Goal: Check status: Check status

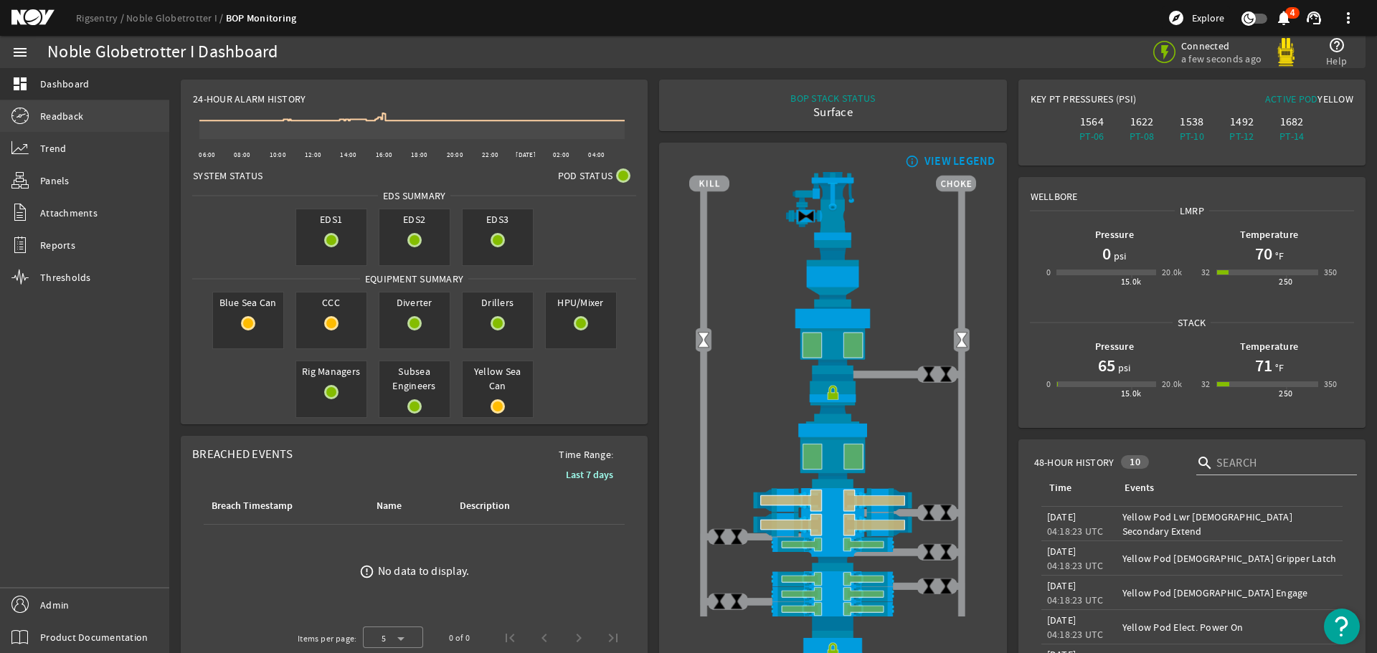
click at [60, 114] on span "Readback" at bounding box center [61, 116] width 43 height 14
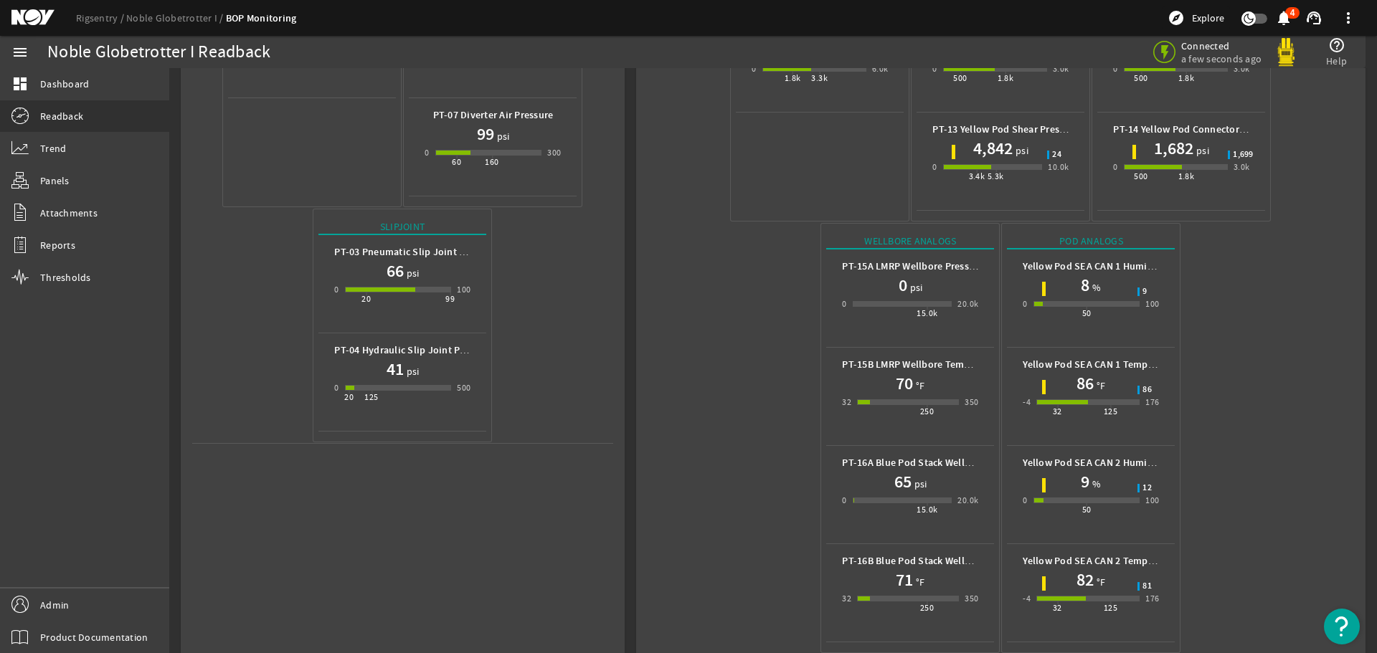
scroll to position [442, 0]
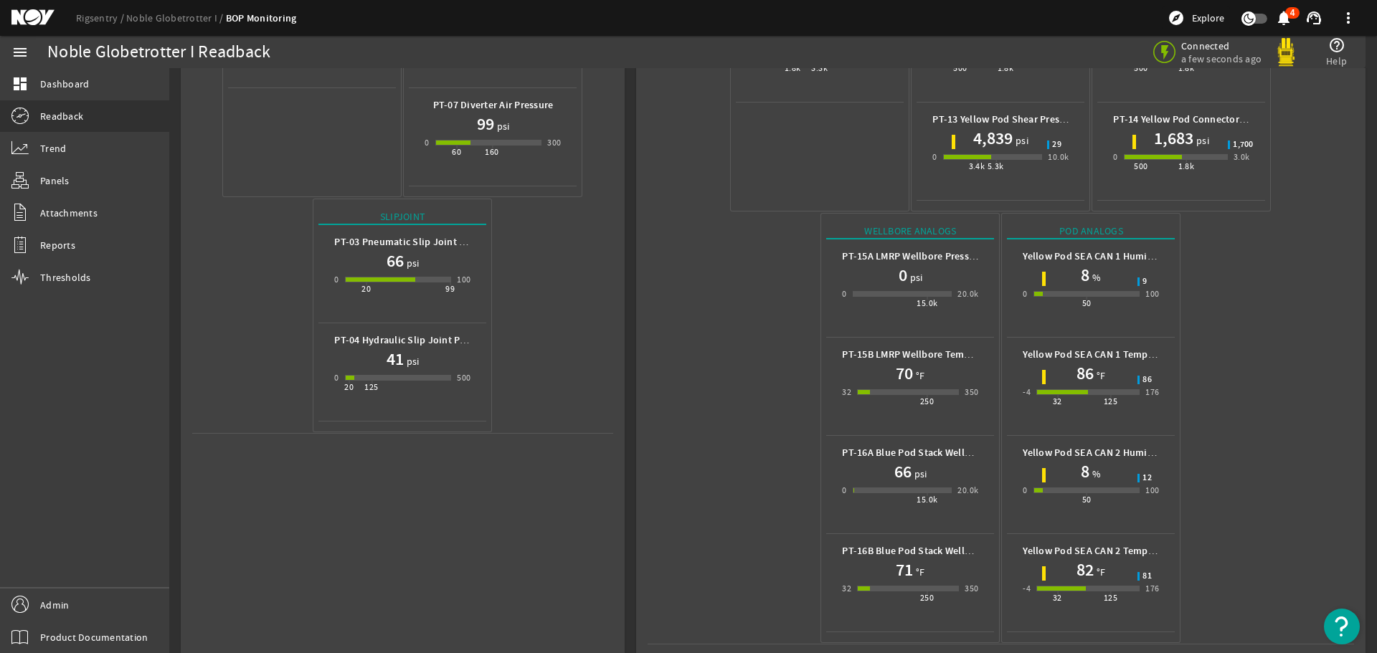
click at [29, 11] on mat-icon at bounding box center [43, 17] width 65 height 17
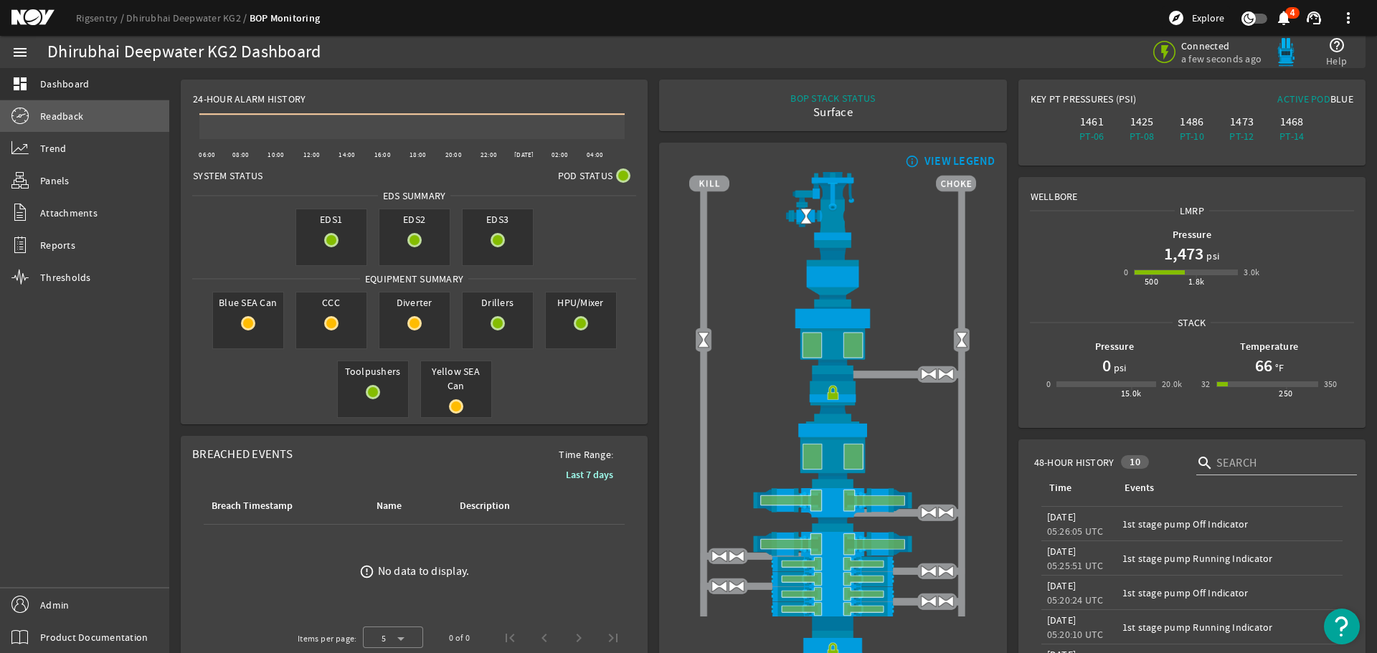
click at [48, 117] on span "Readback" at bounding box center [61, 116] width 43 height 14
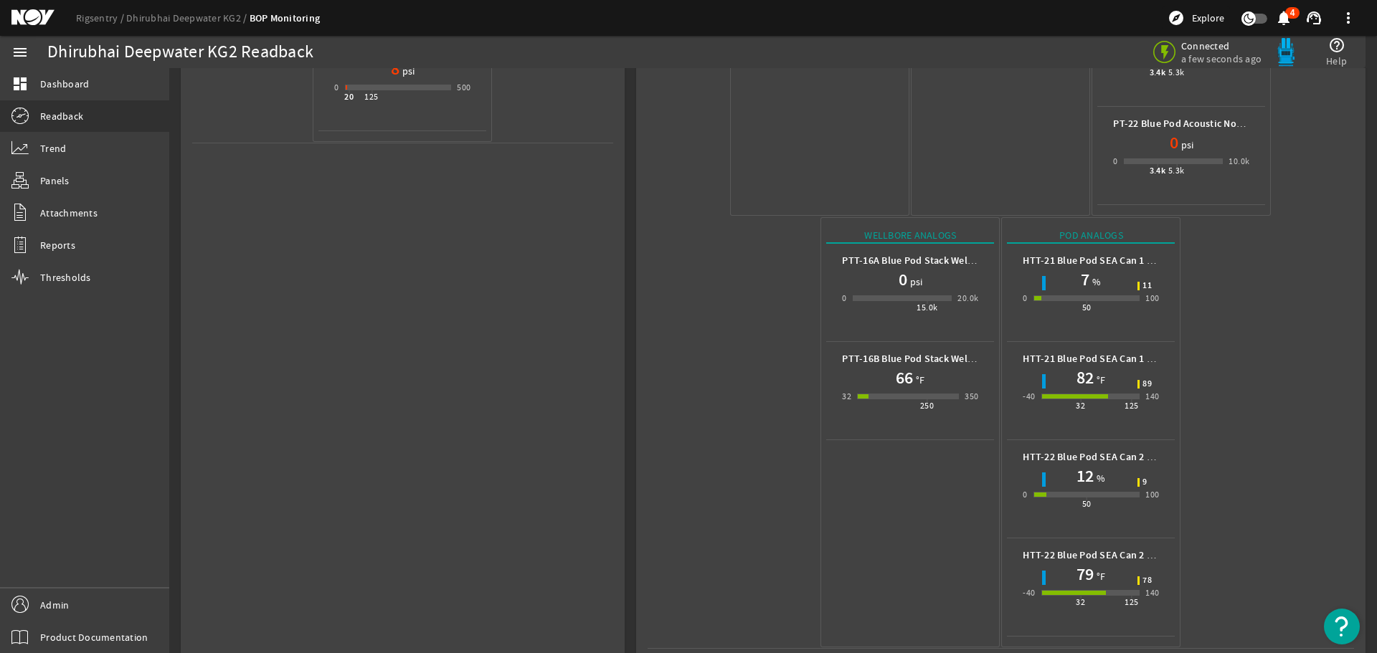
scroll to position [737, 0]
click at [17, 14] on mat-icon at bounding box center [43, 17] width 65 height 17
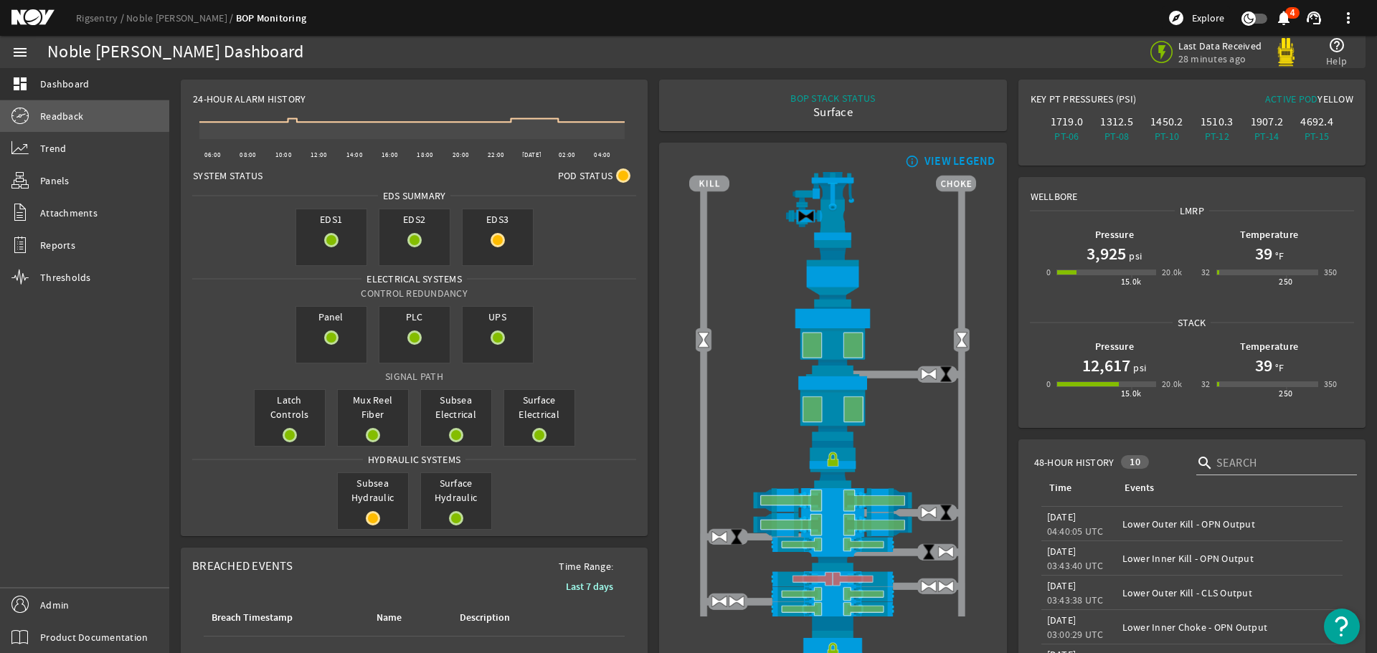
click at [59, 114] on span "Readback" at bounding box center [61, 116] width 43 height 14
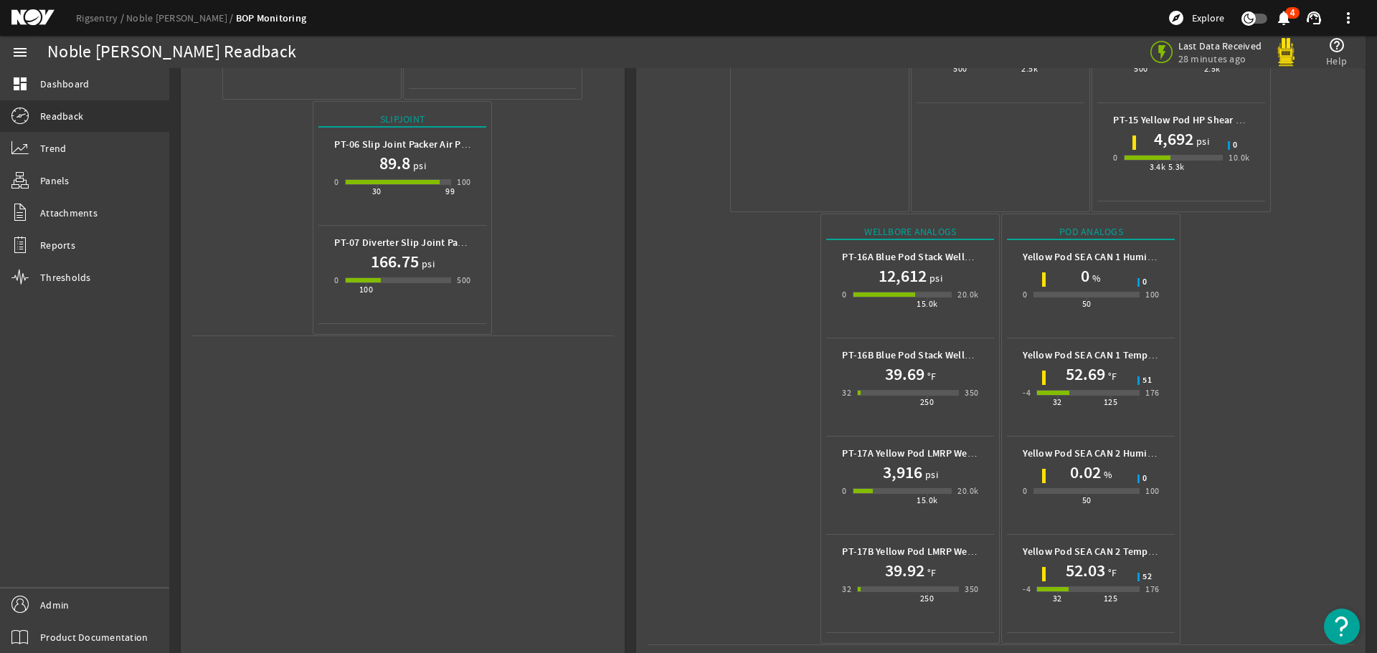
scroll to position [541, 0]
click at [25, 11] on mat-icon at bounding box center [43, 17] width 65 height 17
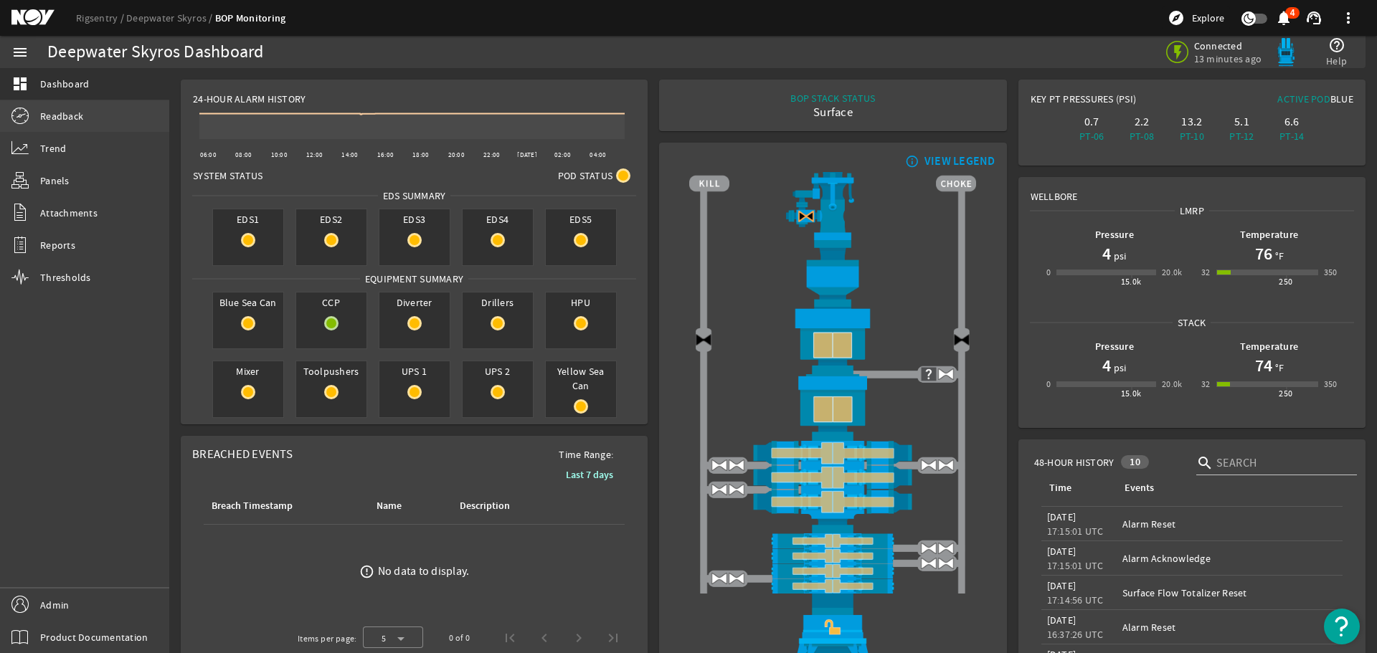
click at [62, 110] on span "Readback" at bounding box center [61, 116] width 43 height 14
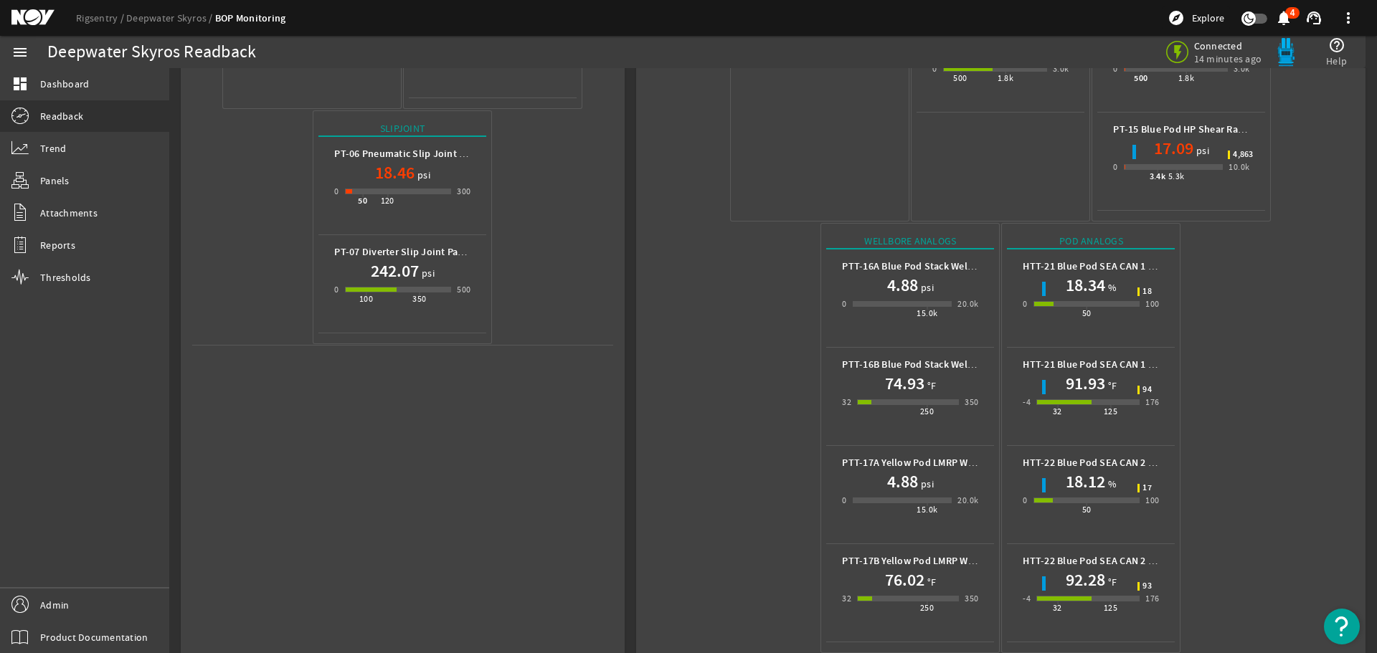
scroll to position [541, 0]
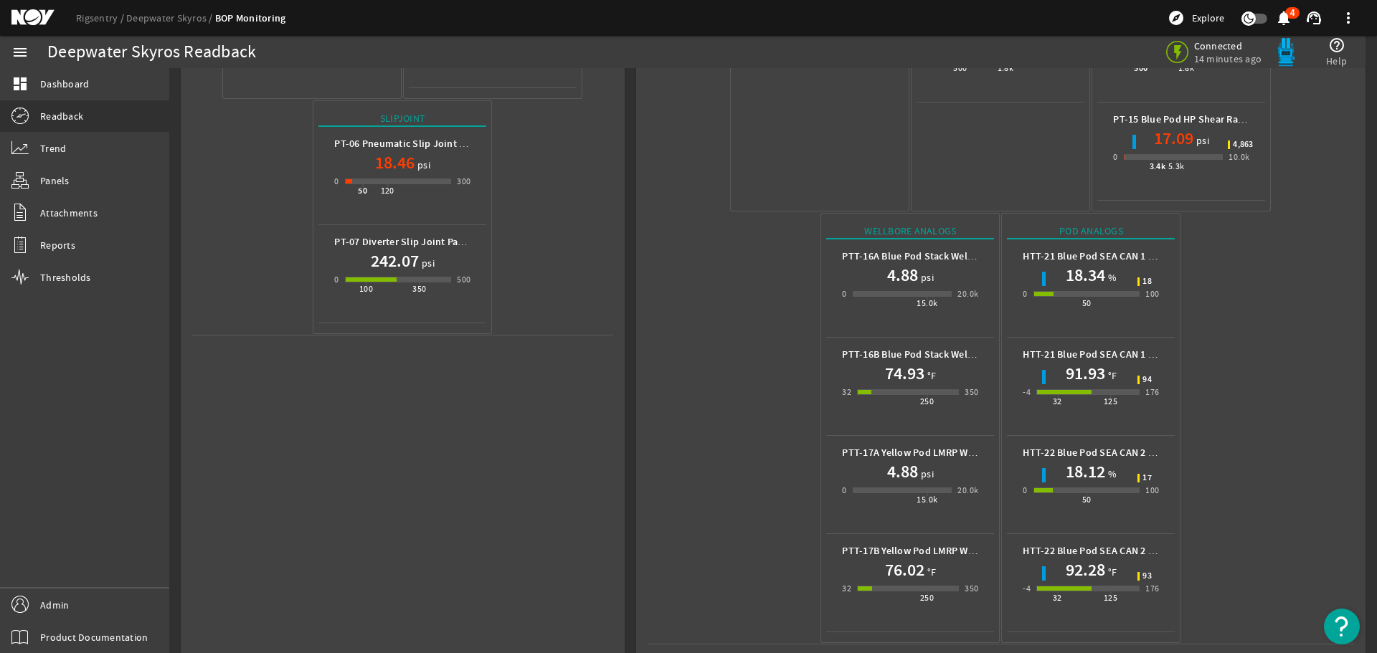
click at [29, 14] on mat-icon at bounding box center [43, 17] width 65 height 17
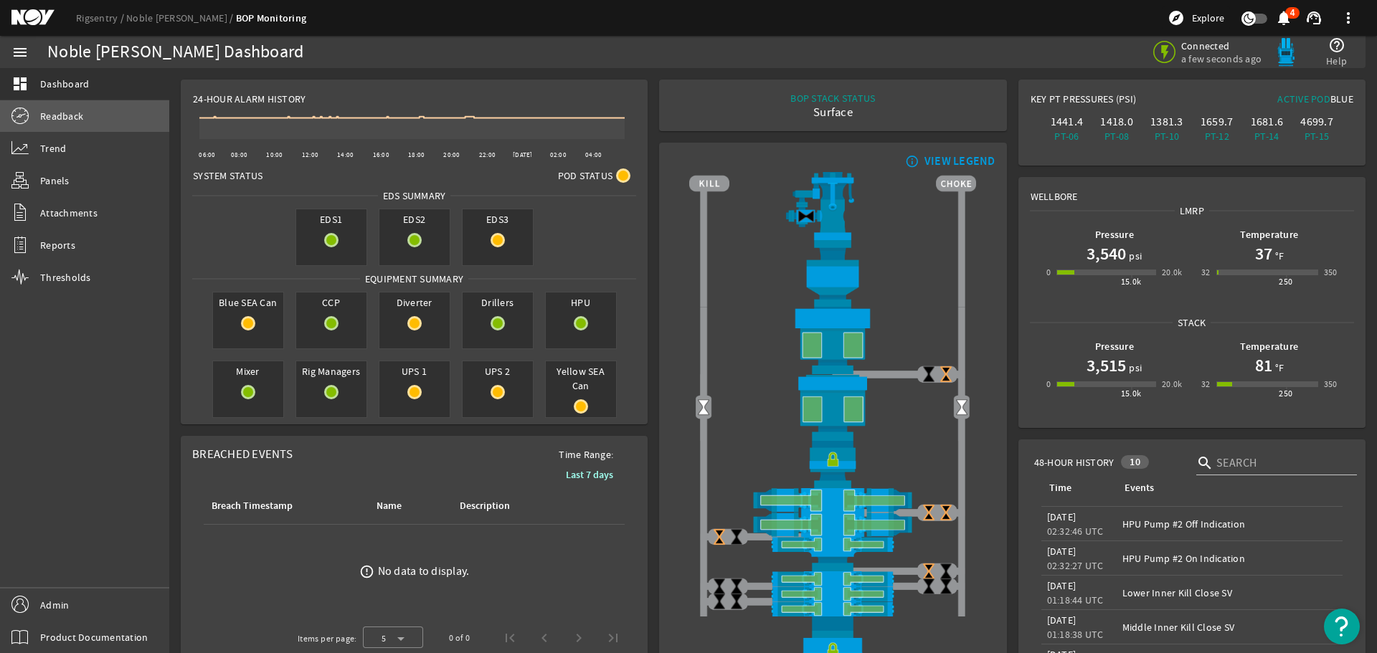
click at [56, 115] on span "Readback" at bounding box center [61, 116] width 43 height 14
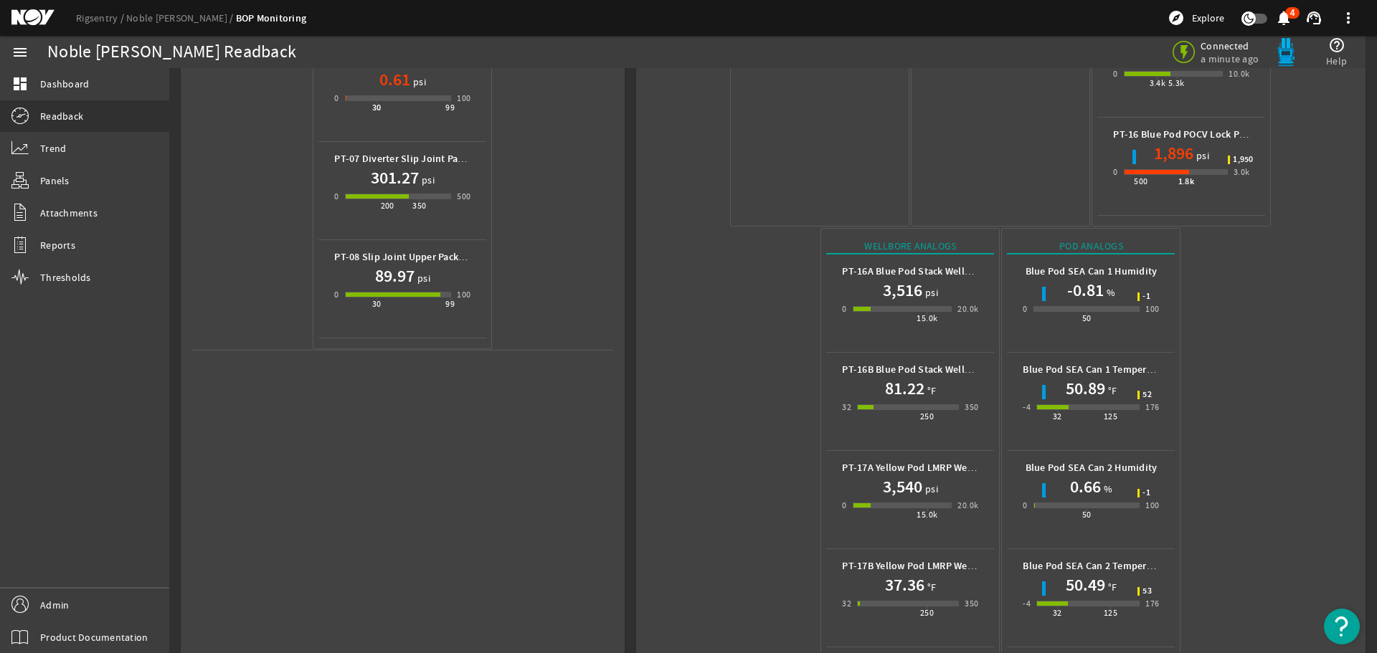
scroll to position [639, 0]
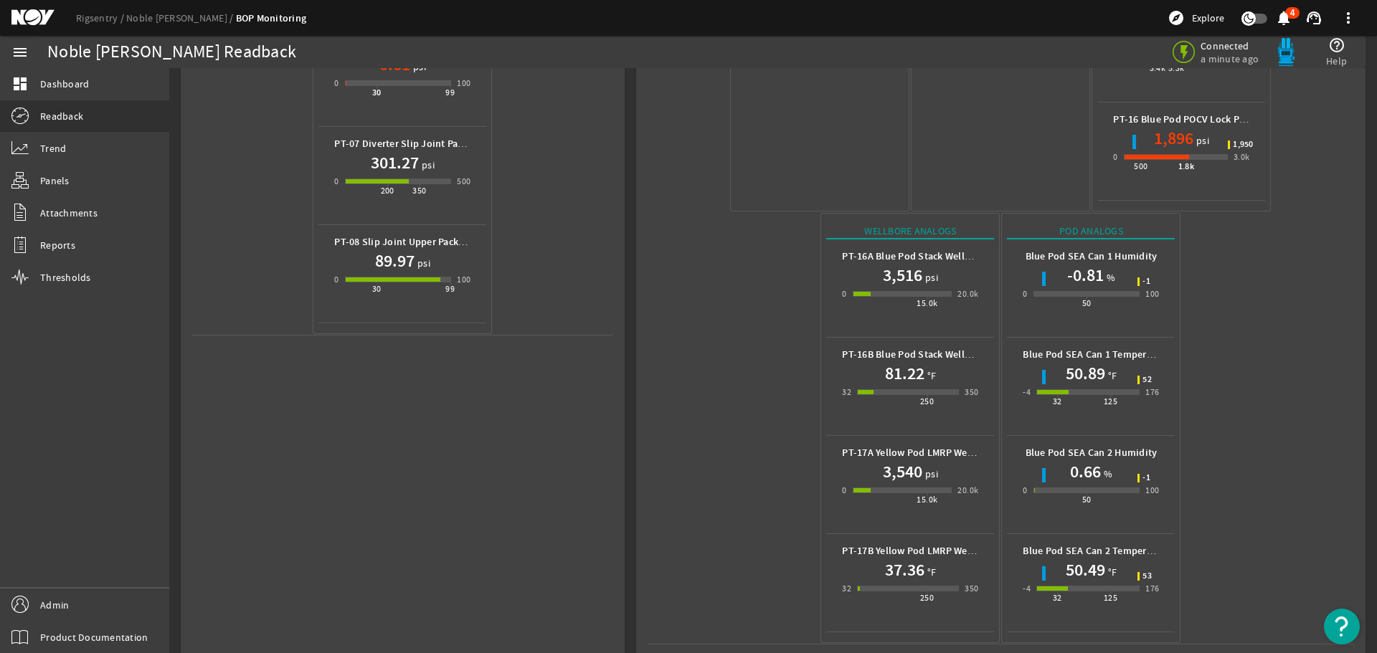
click at [32, 17] on mat-icon at bounding box center [43, 17] width 65 height 17
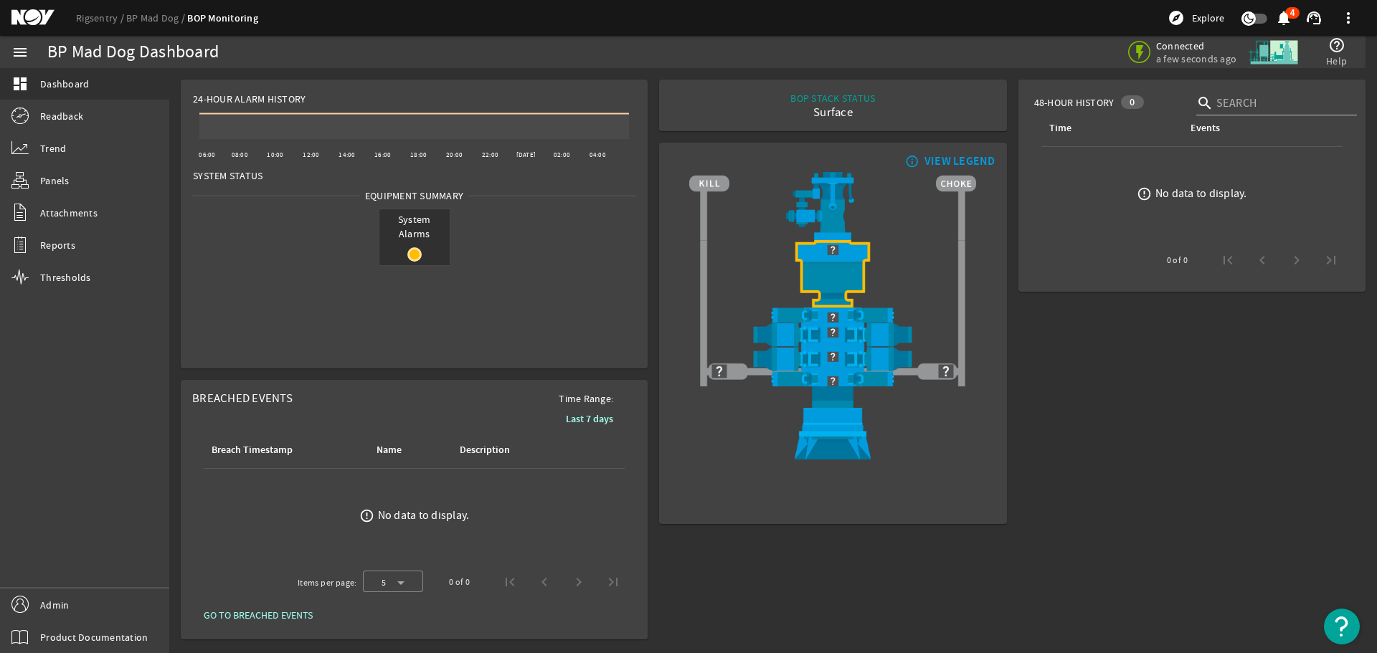
click at [32, 12] on mat-icon at bounding box center [43, 17] width 65 height 17
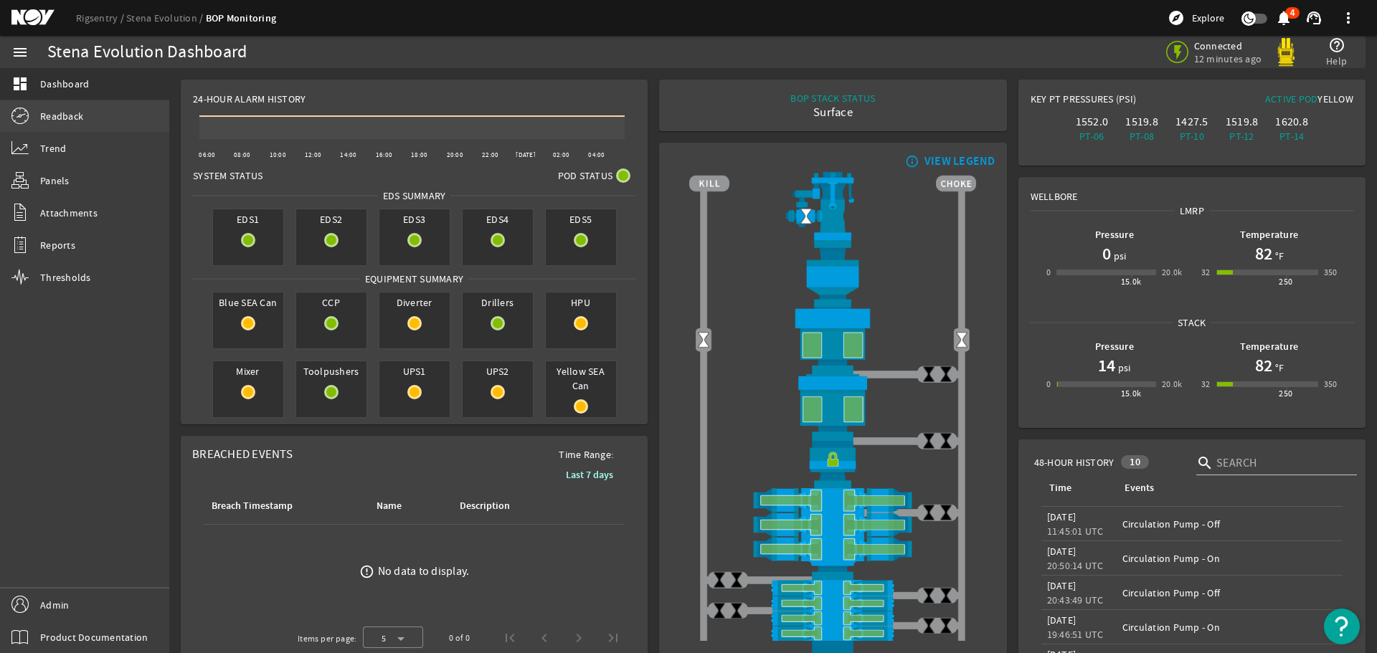
click at [56, 120] on span "Readback" at bounding box center [61, 116] width 43 height 14
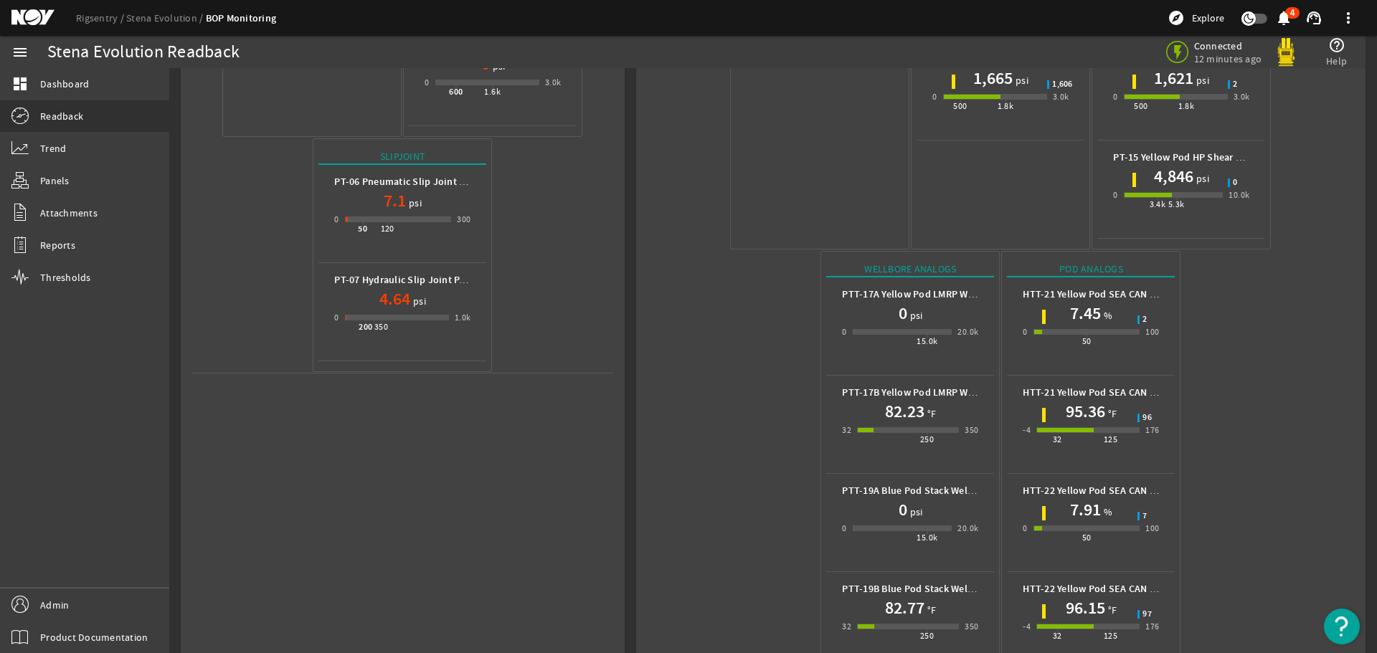
scroll to position [541, 0]
